Goal: Task Accomplishment & Management: Complete application form

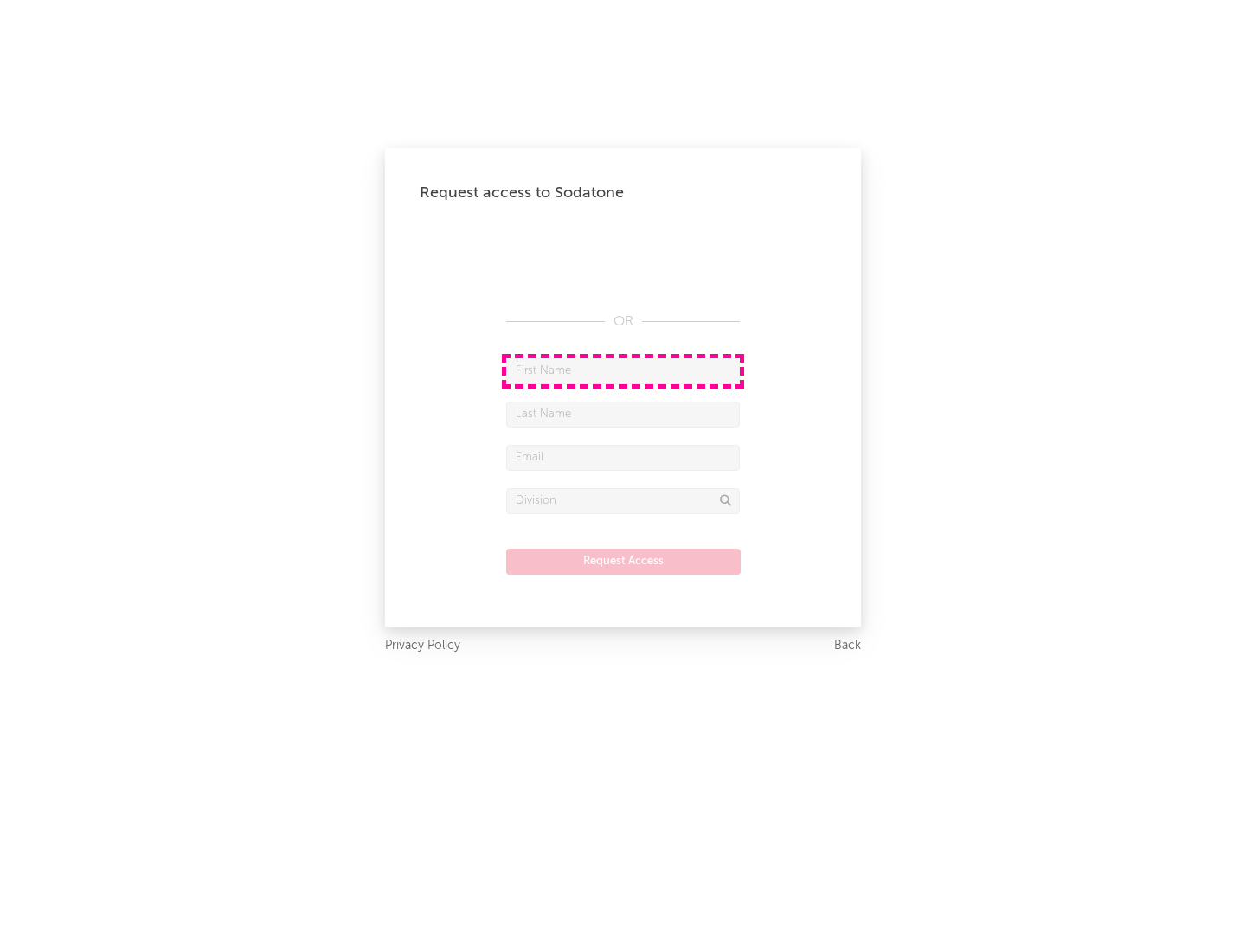
click at [623, 370] on input "text" at bounding box center [622, 371] width 234 height 26
type input "[PERSON_NAME]"
click at [623, 414] on input "text" at bounding box center [622, 414] width 234 height 26
type input "[PERSON_NAME]"
click at [623, 457] on input "text" at bounding box center [622, 457] width 234 height 26
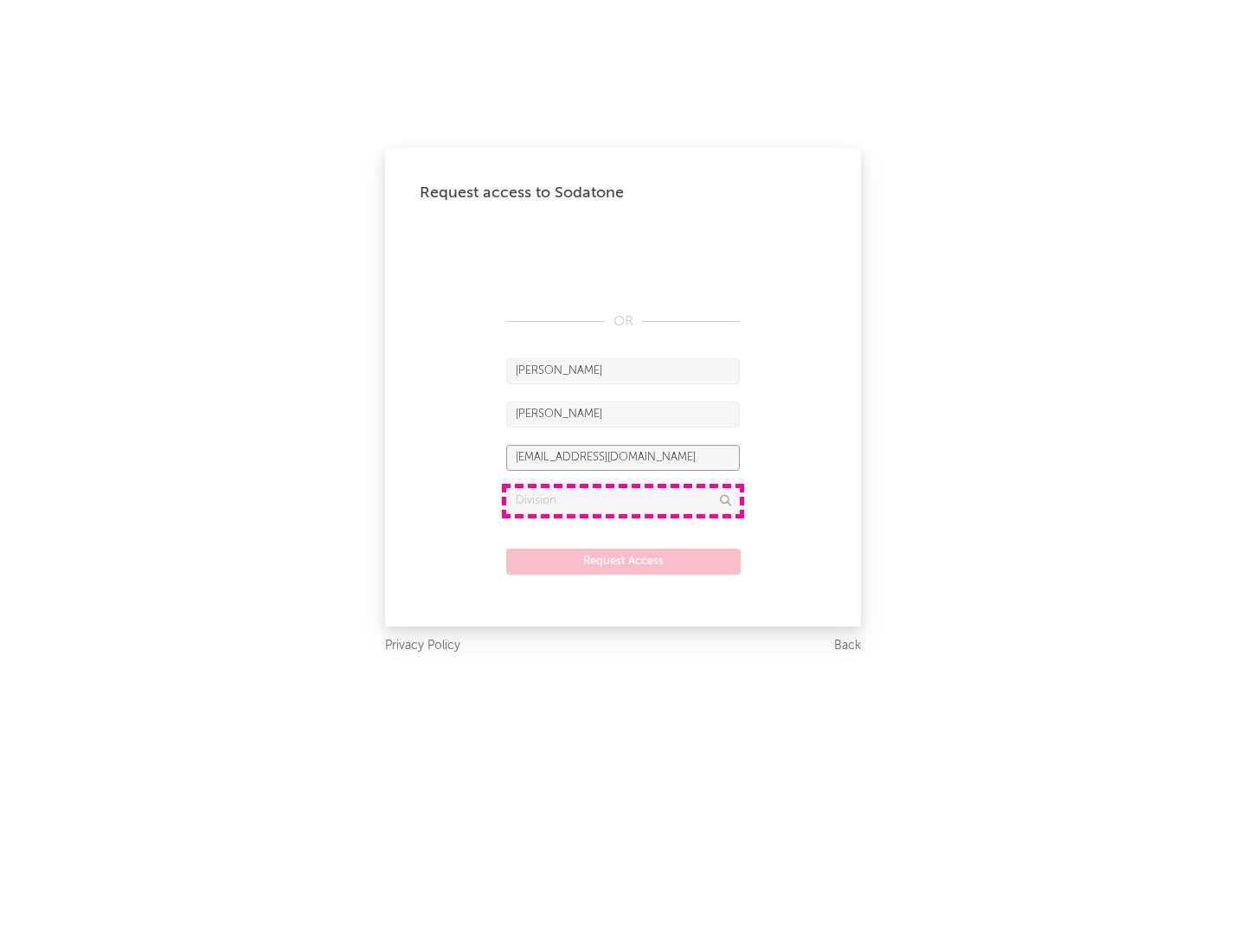
type input "[EMAIL_ADDRESS][DOMAIN_NAME]"
click at [623, 500] on input "text" at bounding box center [622, 501] width 234 height 26
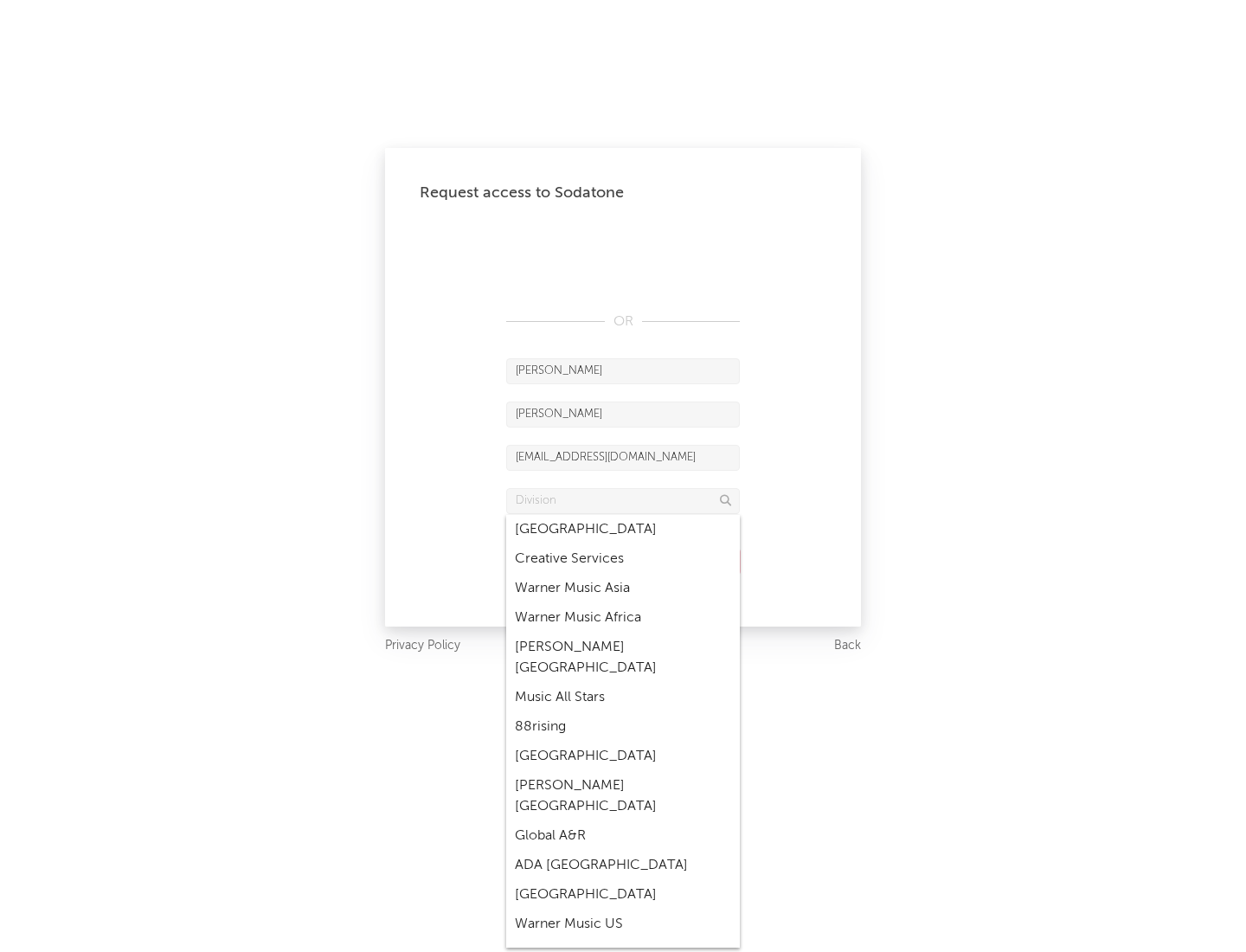
click at [623, 682] on div "Music All Stars" at bounding box center [622, 697] width 234 height 30
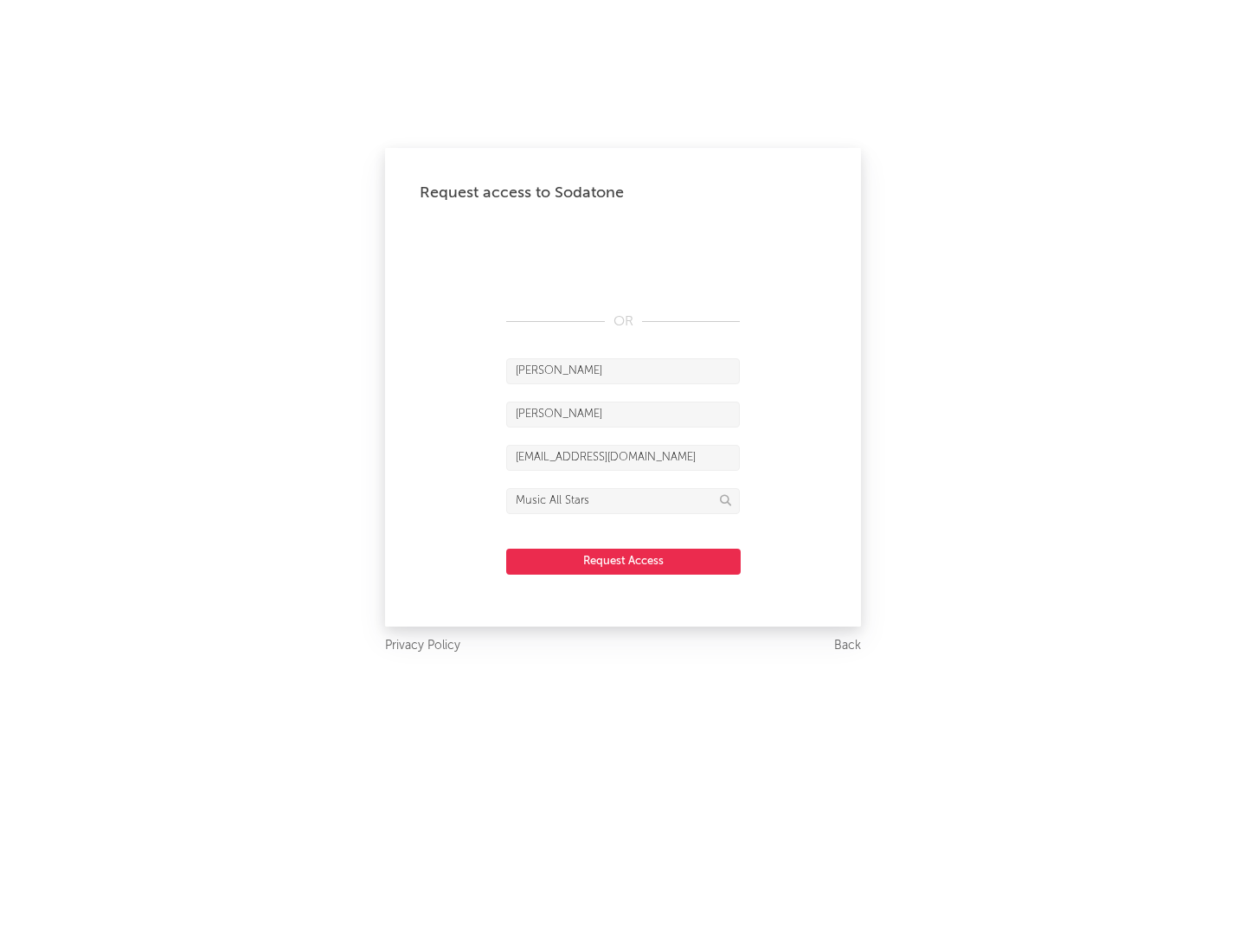
type input "Music All Stars"
click at [623, 561] on button "Request Access" at bounding box center [622, 561] width 234 height 26
